Goal: Task Accomplishment & Management: Use online tool/utility

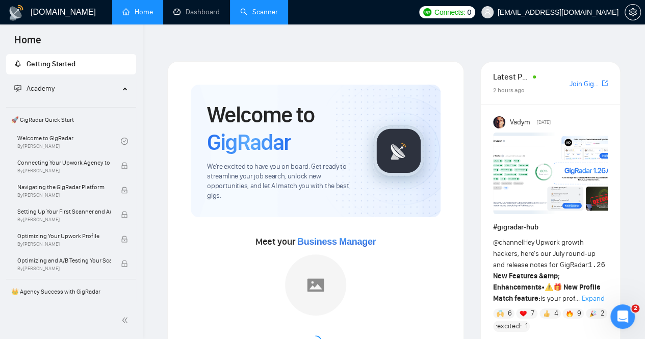
click at [264, 9] on link "Scanner" at bounding box center [259, 12] width 38 height 9
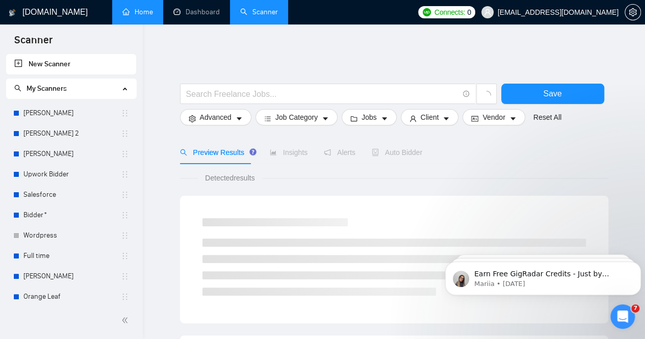
click at [153, 14] on link "Home" at bounding box center [137, 12] width 31 height 9
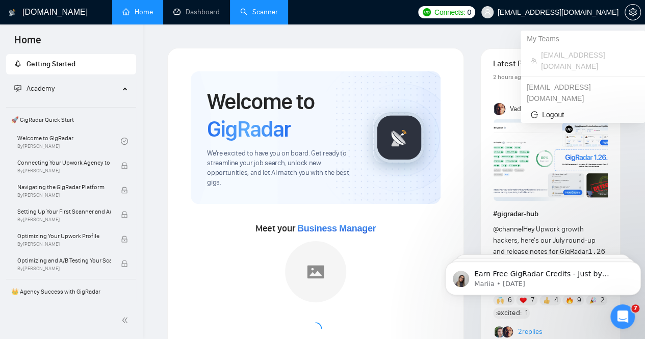
click at [601, 12] on span "[EMAIL_ADDRESS][DOMAIN_NAME]" at bounding box center [558, 12] width 121 height 0
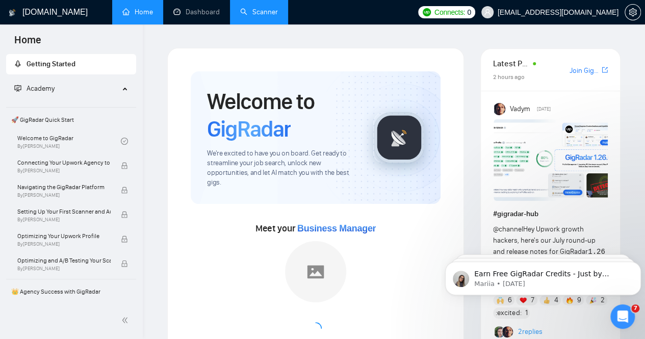
click at [256, 8] on link "Scanner" at bounding box center [259, 12] width 38 height 9
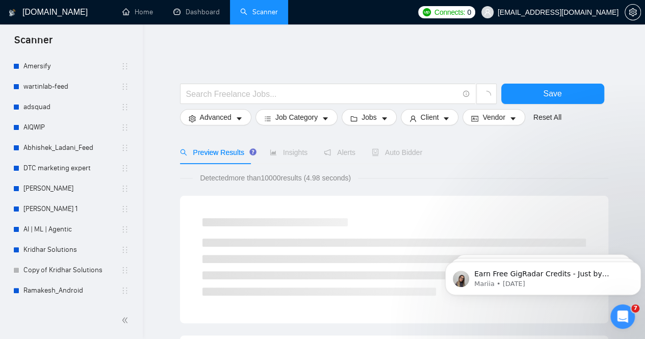
scroll to position [311, 0]
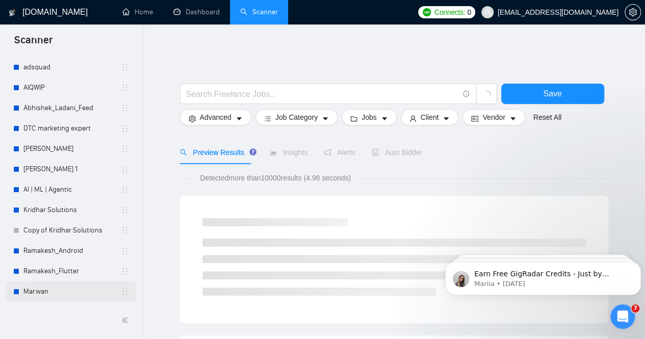
click at [56, 286] on link "Marwan" at bounding box center [71, 292] width 97 height 20
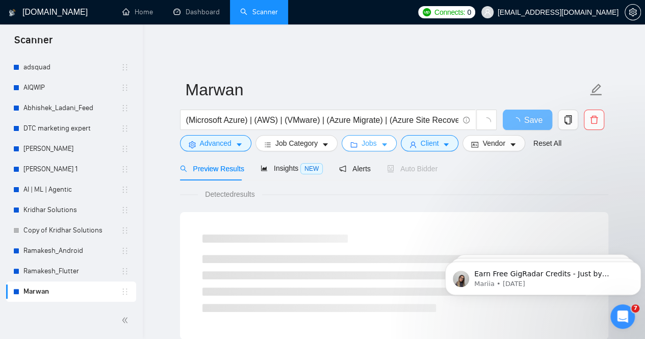
click at [385, 136] on button "Jobs" at bounding box center [369, 143] width 55 height 16
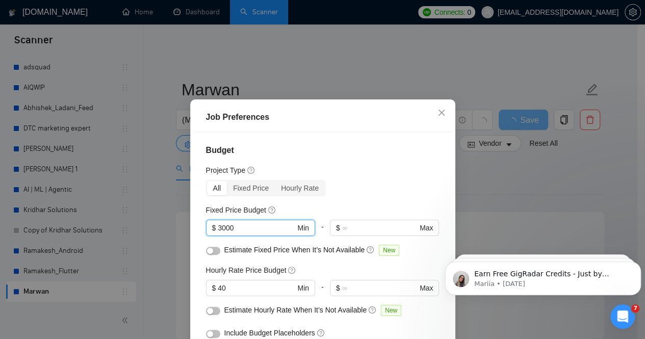
drag, startPoint x: 240, startPoint y: 227, endPoint x: 190, endPoint y: 224, distance: 50.1
click at [194, 224] on div "Budget Project Type All Fixed Price Hourly Rate Fixed Price Budget 3000 $ 3000 …" at bounding box center [323, 251] width 258 height 238
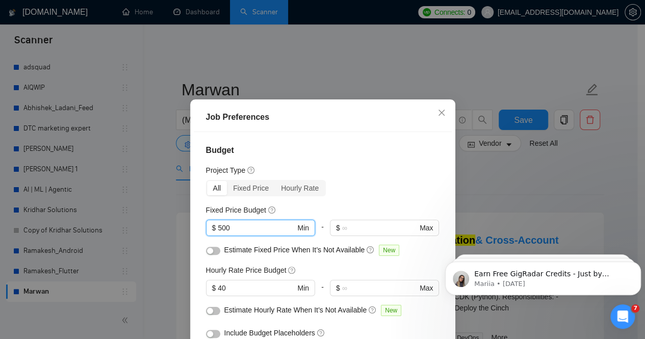
type input "500"
click at [371, 150] on h4 "Budget" at bounding box center [323, 150] width 234 height 12
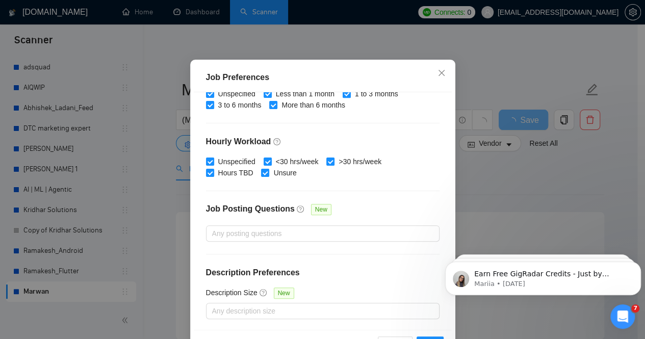
scroll to position [75, 0]
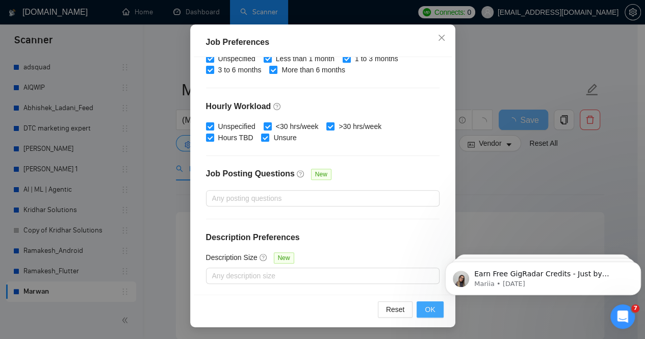
drag, startPoint x: 418, startPoint y: 313, endPoint x: 331, endPoint y: 179, distance: 160.0
click at [418, 313] on button "OK" at bounding box center [430, 309] width 27 height 16
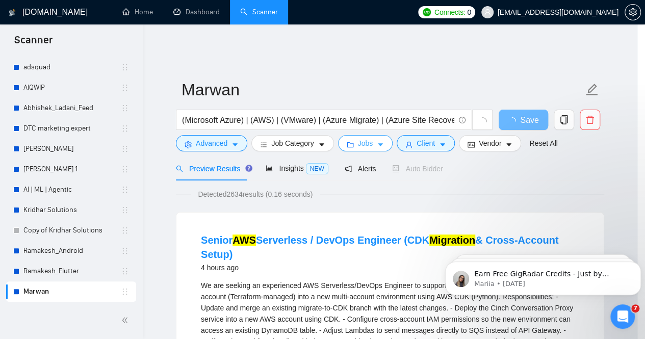
scroll to position [0, 0]
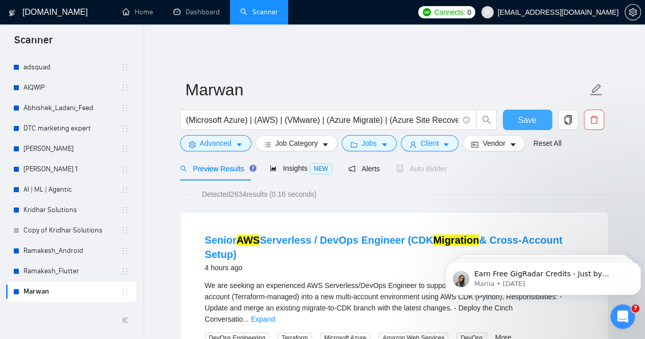
click at [522, 118] on span "Save" at bounding box center [527, 120] width 18 height 13
